Goal: Task Accomplishment & Management: Manage account settings

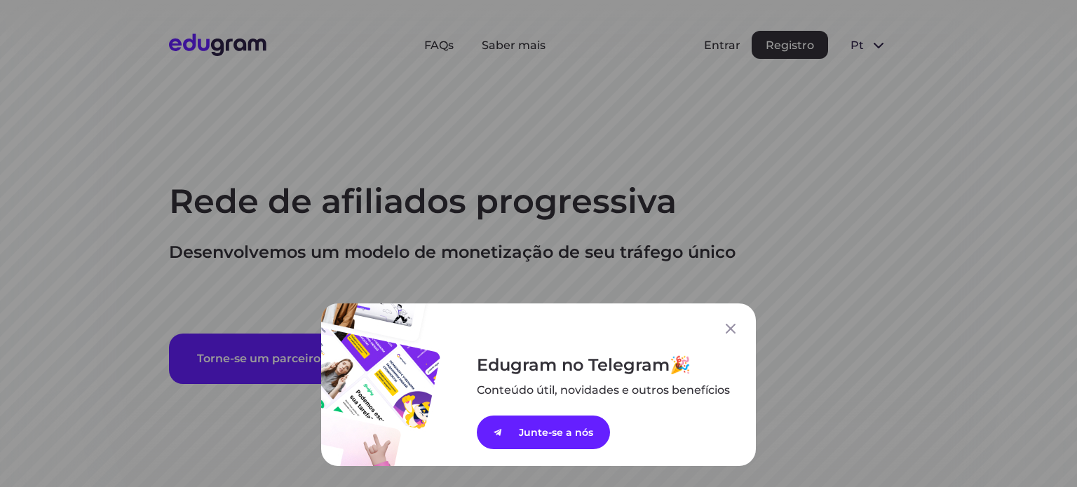
click at [718, 43] on div "Edugram no Telegram Conteúdo útil, novidades e outros ﻿benefícios Junte-se a nós" at bounding box center [538, 243] width 1077 height 487
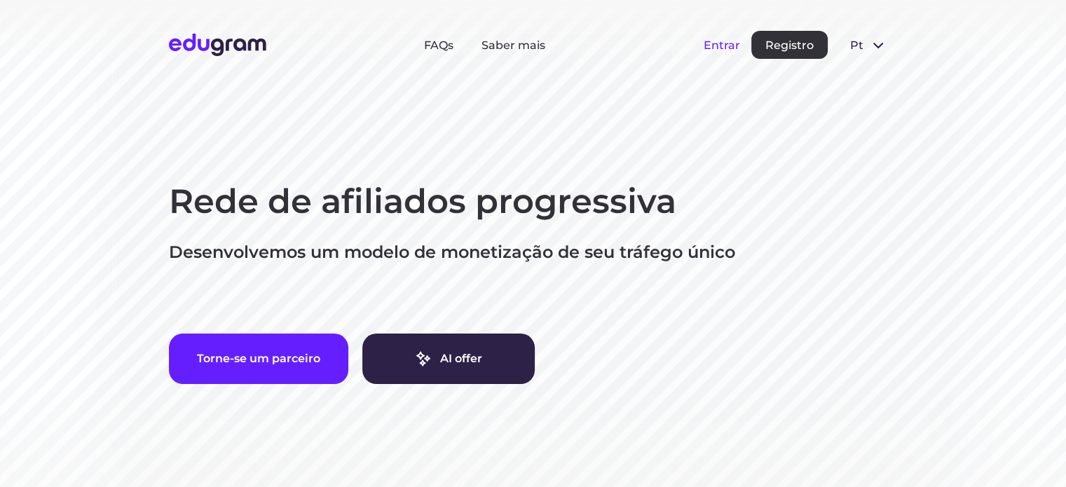
click at [718, 44] on button "Entrar" at bounding box center [722, 45] width 36 height 13
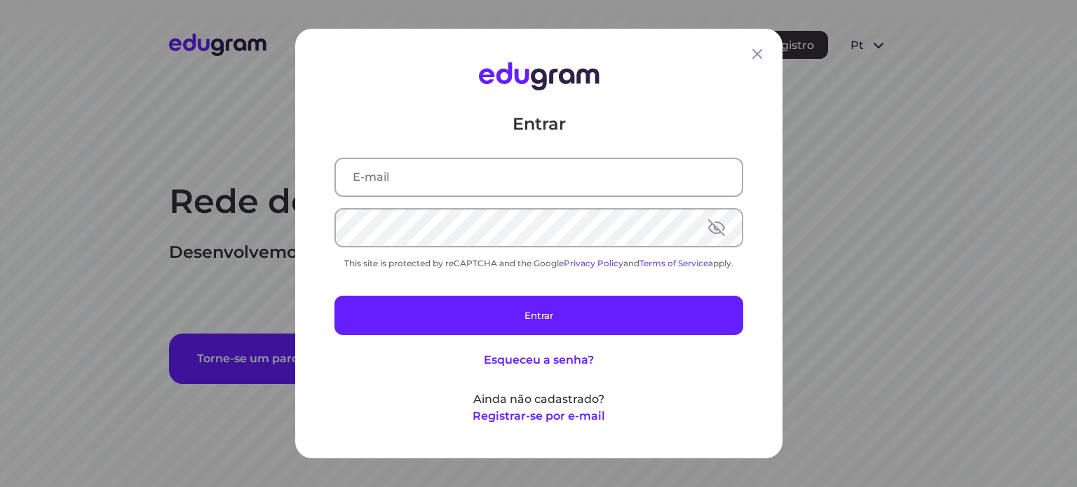
type input "[EMAIL_ADDRESS][DOMAIN_NAME]"
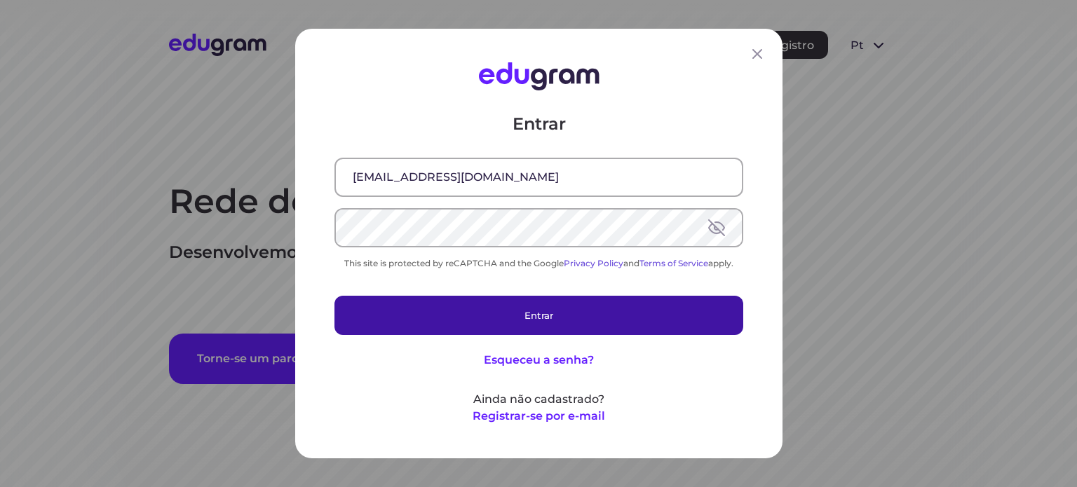
click at [560, 322] on button "Entrar" at bounding box center [538, 315] width 409 height 39
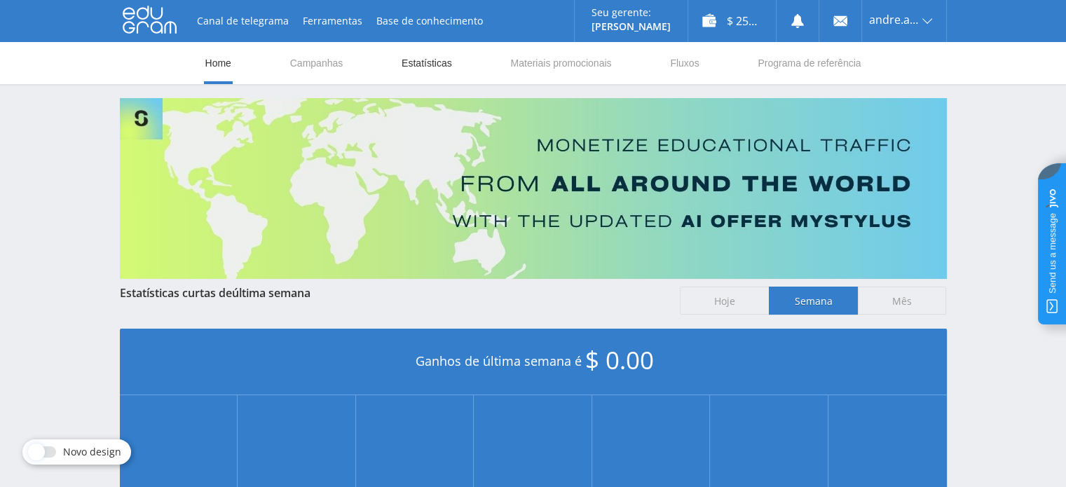
click at [421, 67] on link "Estatísticas" at bounding box center [426, 63] width 53 height 42
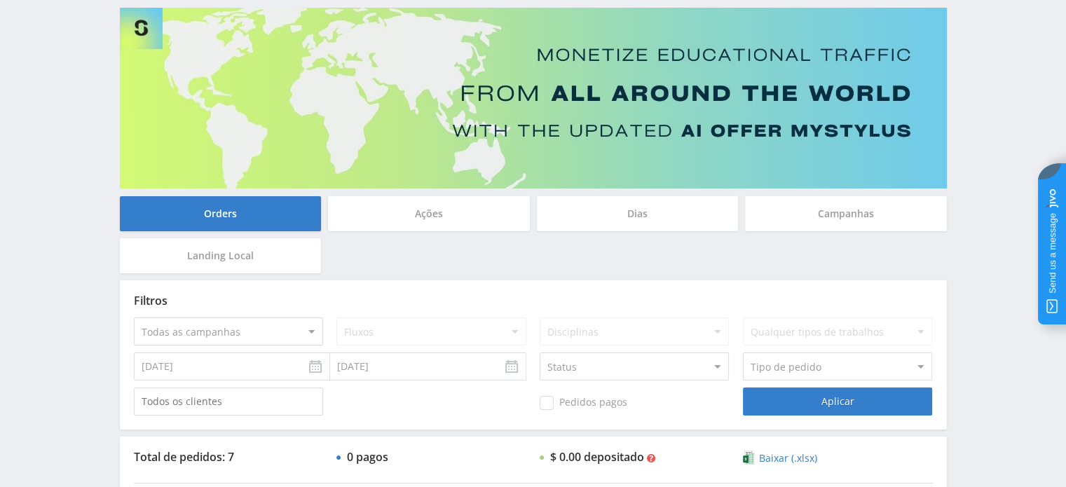
scroll to position [19, 0]
